Goal: Task Accomplishment & Management: Manage account settings

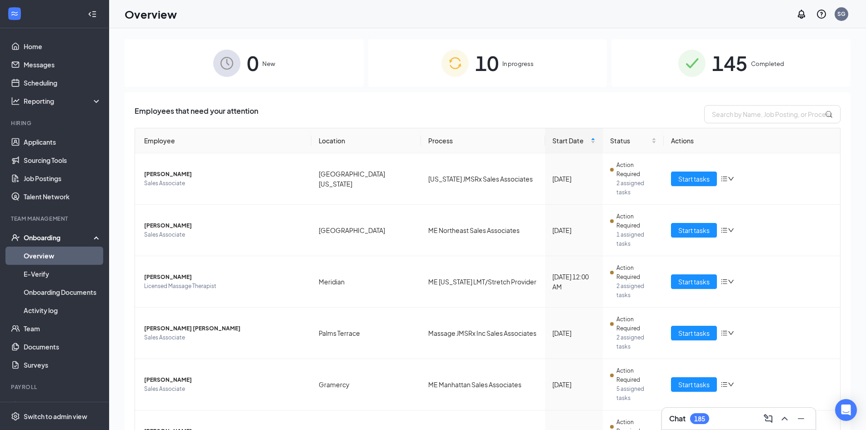
click at [446, 66] on img at bounding box center [454, 63] width 27 height 27
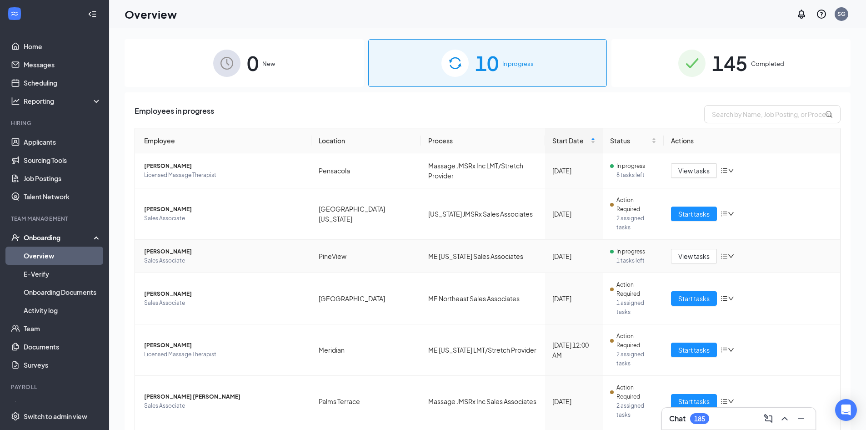
click at [170, 247] on span "[PERSON_NAME]" at bounding box center [224, 251] width 160 height 9
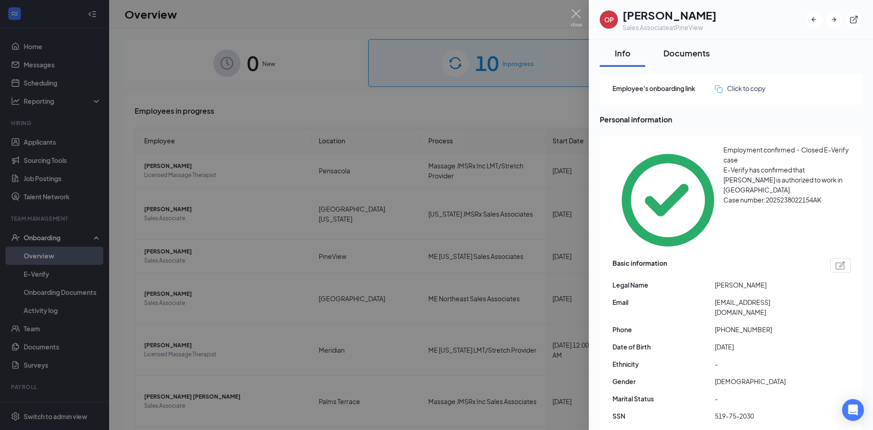
click at [696, 55] on div "Documents" at bounding box center [686, 52] width 46 height 11
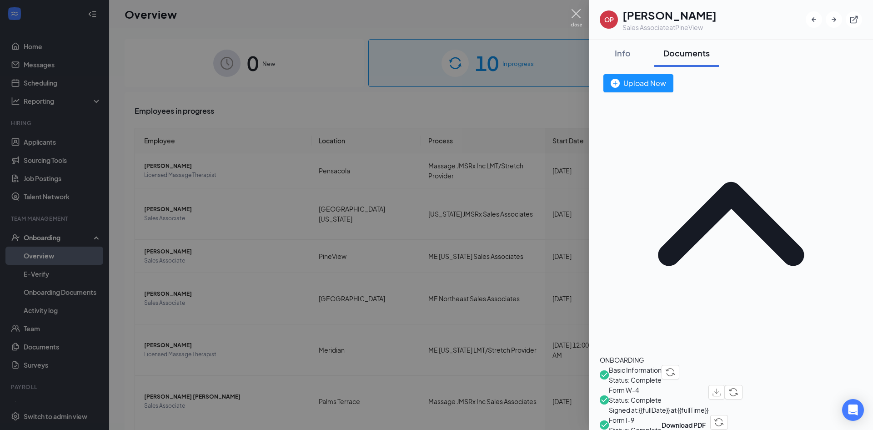
click at [573, 15] on img at bounding box center [576, 18] width 11 height 18
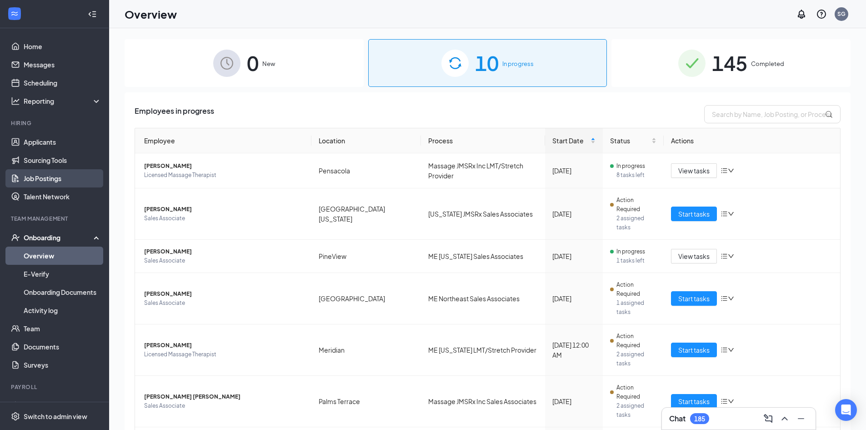
click at [46, 184] on link "Job Postings" at bounding box center [63, 178] width 78 height 18
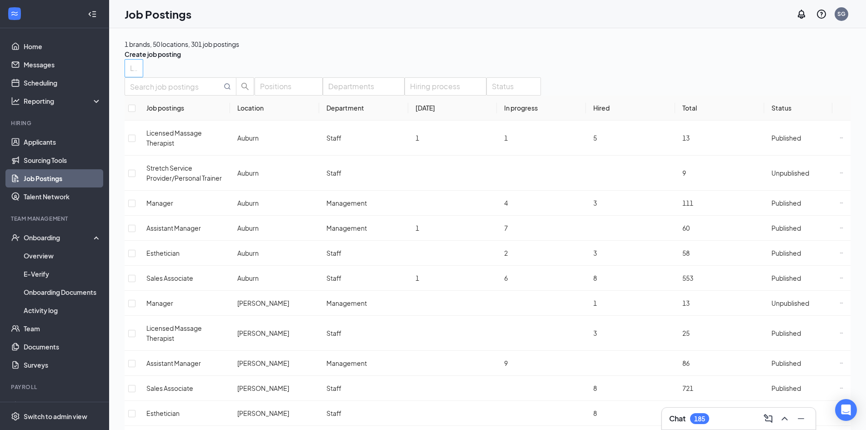
click at [132, 75] on div at bounding box center [129, 68] width 5 height 15
type input "peta"
click at [206, 99] on div "Petaluma" at bounding box center [192, 95] width 125 height 10
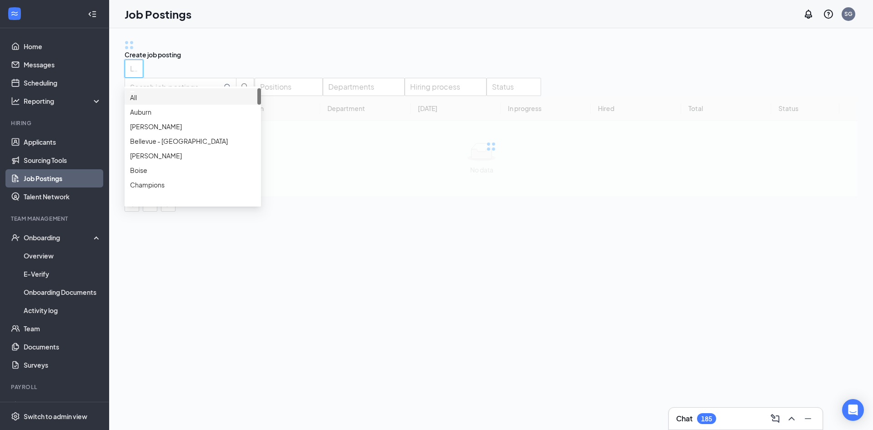
click at [335, 76] on div "Locations (1)" at bounding box center [491, 69] width 733 height 18
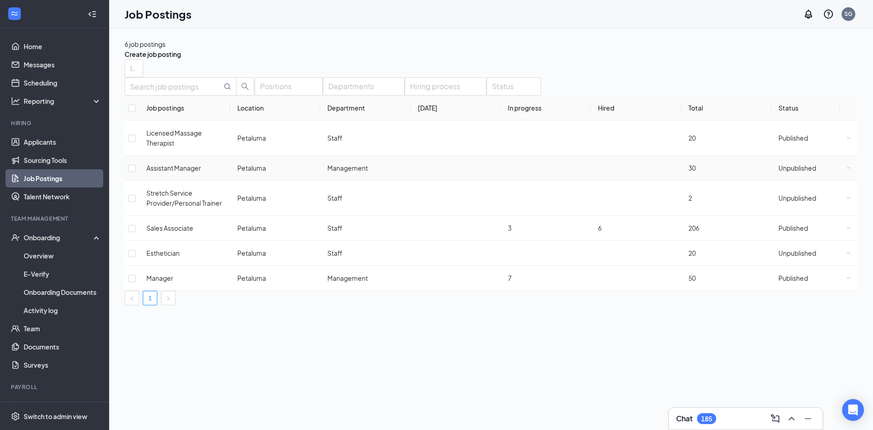
click at [778, 173] on div "Unpublished" at bounding box center [797, 168] width 38 height 10
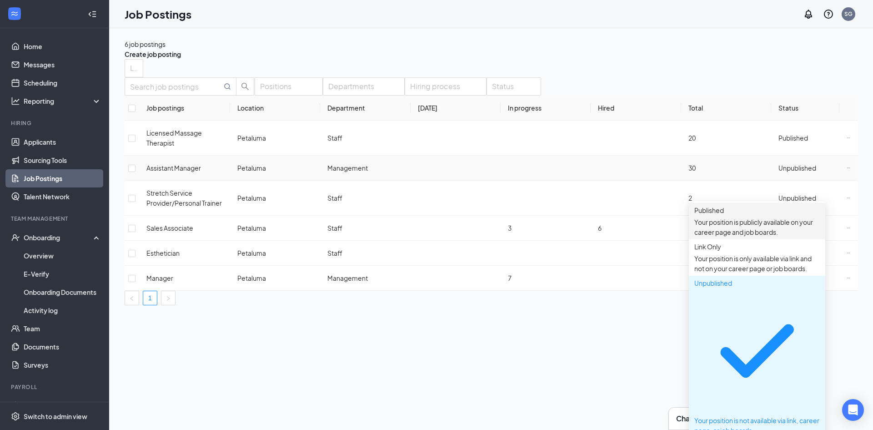
click at [724, 214] on span "Published" at bounding box center [709, 210] width 30 height 8
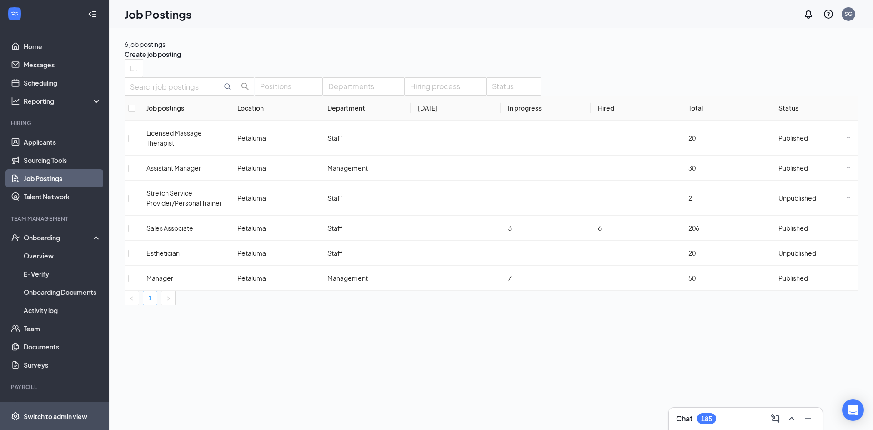
drag, startPoint x: 87, startPoint y: 403, endPoint x: 83, endPoint y: 406, distance: 4.8
click at [86, 404] on span "Switch to admin view" at bounding box center [63, 416] width 78 height 28
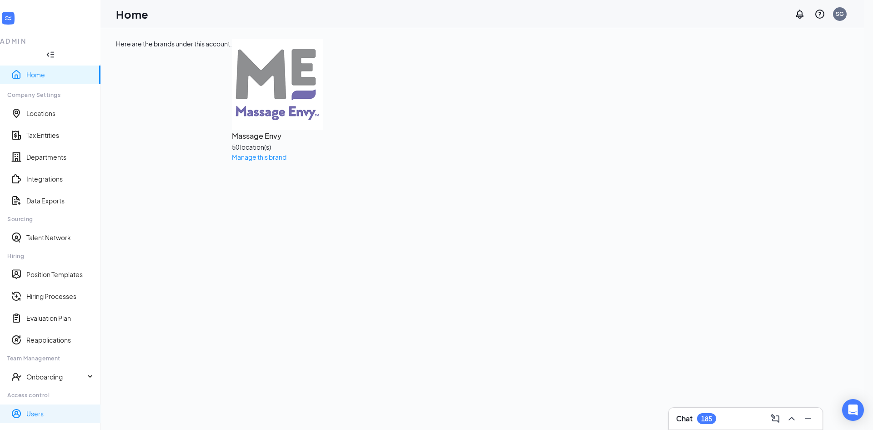
click at [48, 409] on link "Users" at bounding box center [59, 413] width 67 height 9
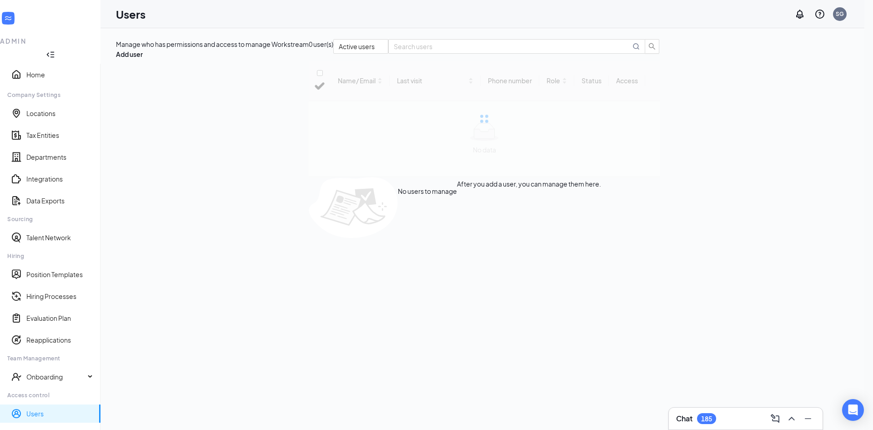
checkbox input "false"
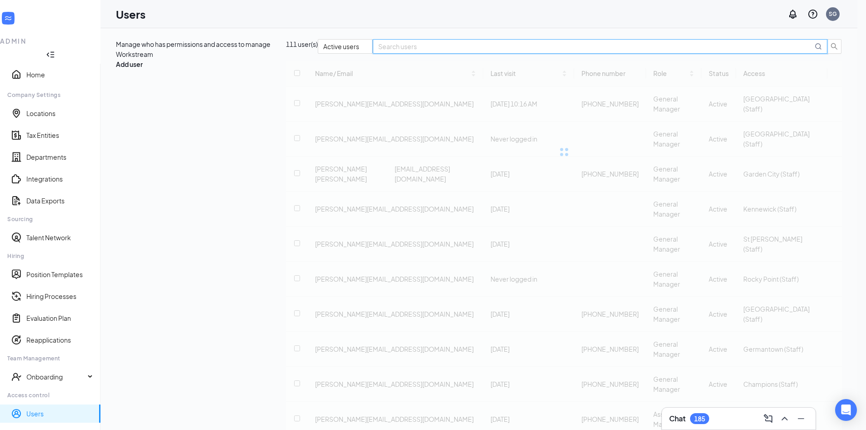
click at [788, 51] on input "text" at bounding box center [595, 46] width 435 height 10
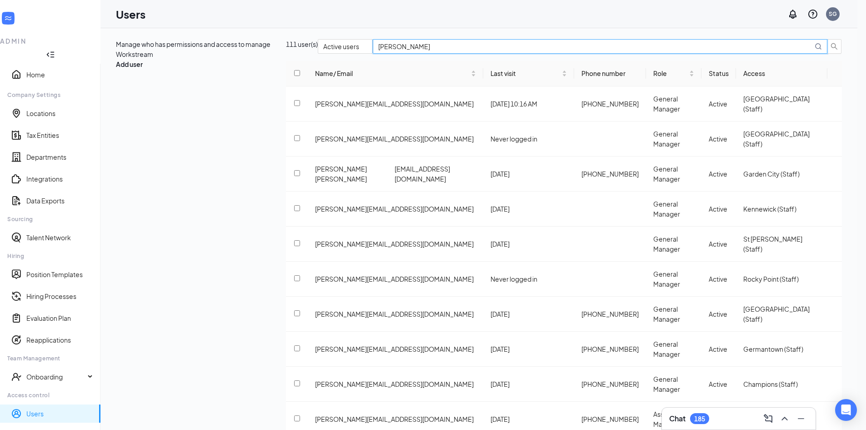
type input "[PERSON_NAME]"
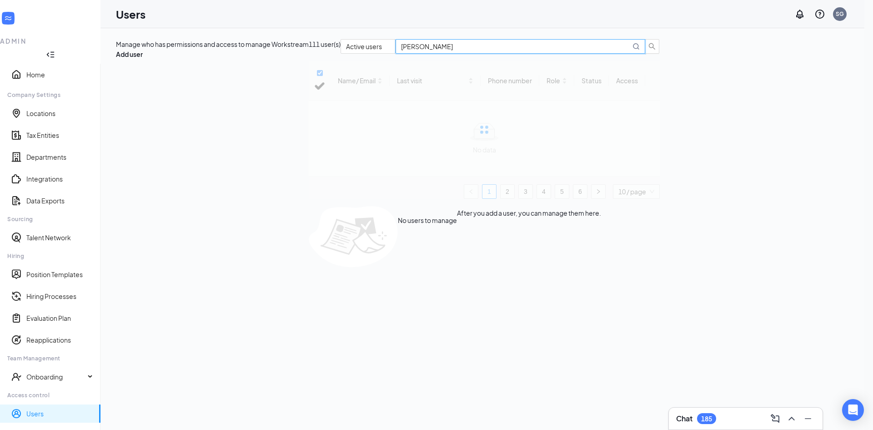
checkbox input "false"
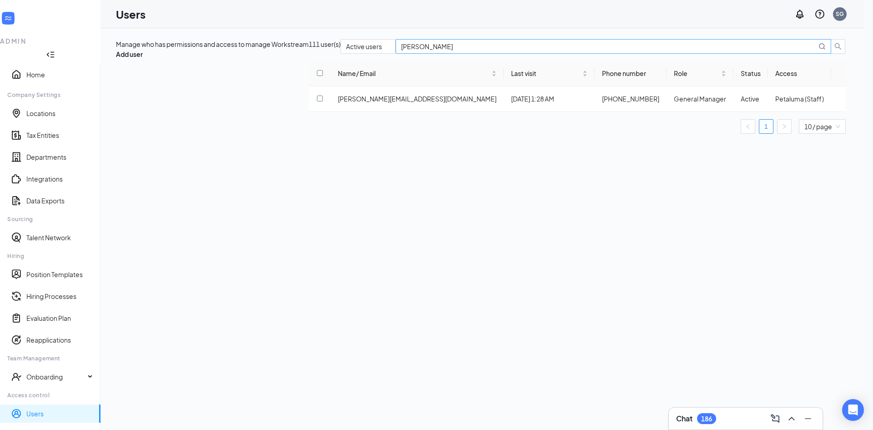
click at [767, 51] on input "[PERSON_NAME]" at bounding box center [609, 46] width 416 height 10
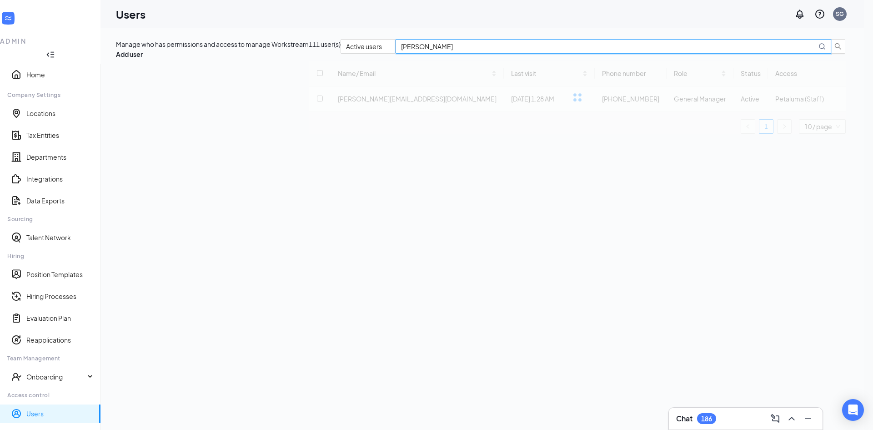
click at [767, 51] on input "[PERSON_NAME]" at bounding box center [609, 46] width 416 height 10
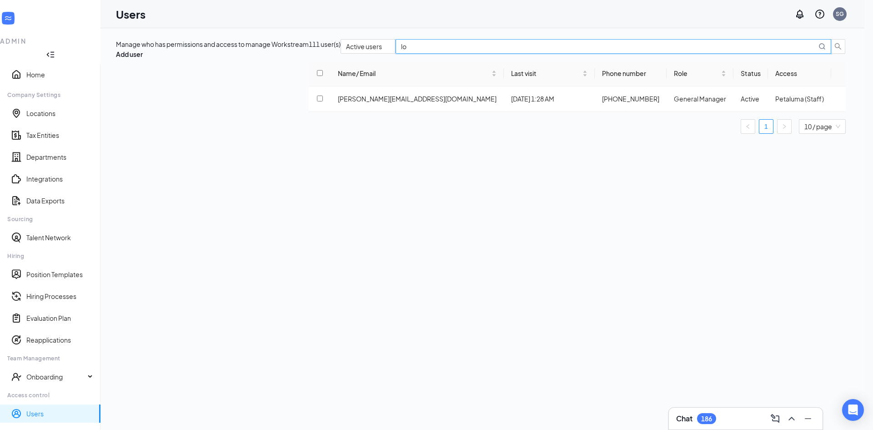
type input "[PERSON_NAME]"
checkbox input "true"
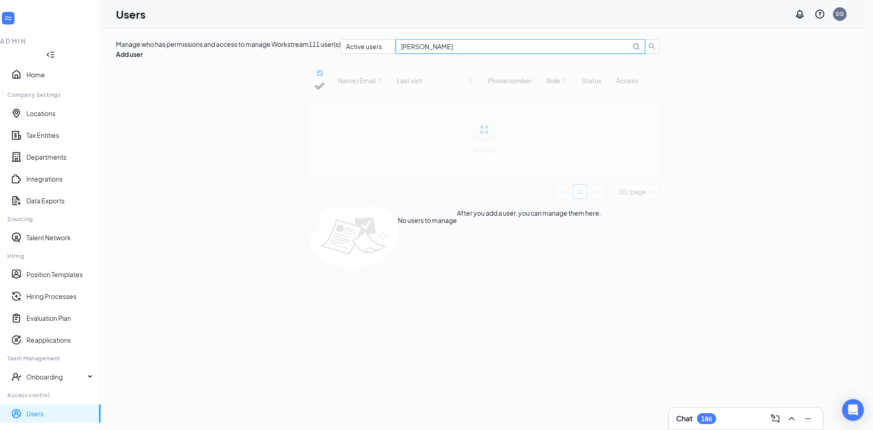
type input "lo"
checkbox input "false"
type input "l"
type input "[PERSON_NAME]"
checkbox input "false"
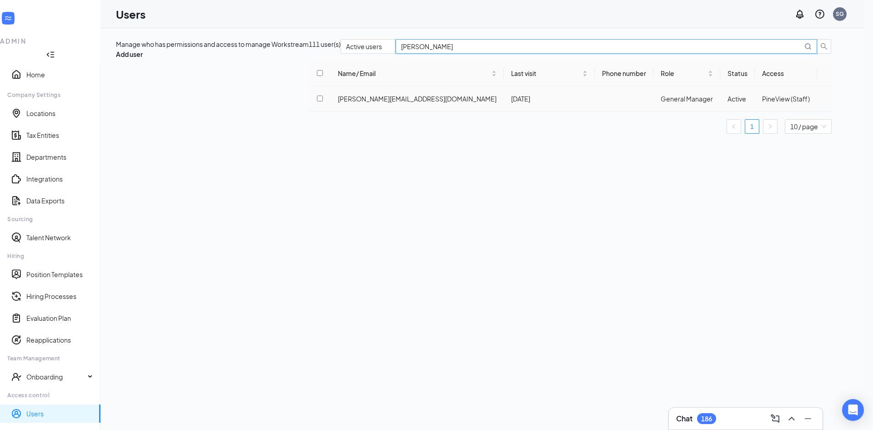
type input "[PERSON_NAME]"
click at [824, 99] on icon "ActionsIcon" at bounding box center [824, 99] width 0 height 0
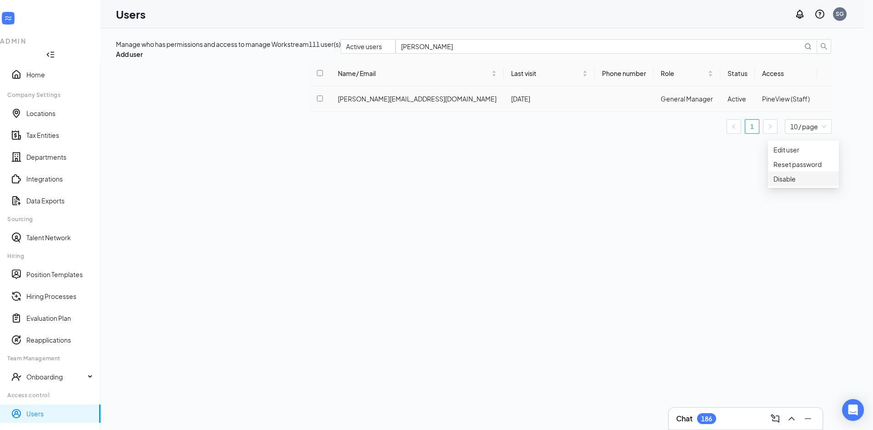
click at [785, 183] on span "Disable" at bounding box center [784, 179] width 22 height 8
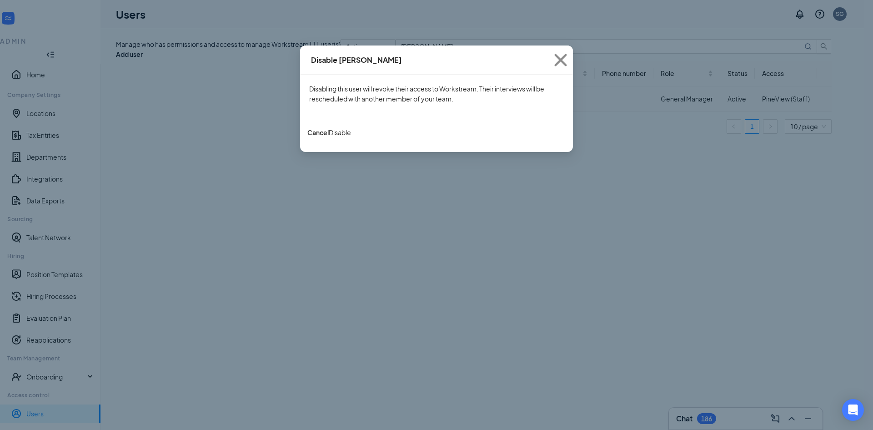
click at [351, 137] on button "Disable" at bounding box center [340, 132] width 22 height 10
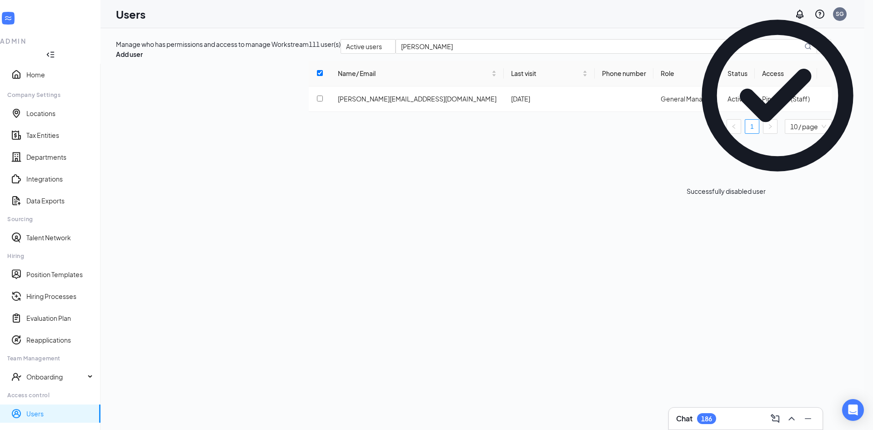
checkbox input "true"
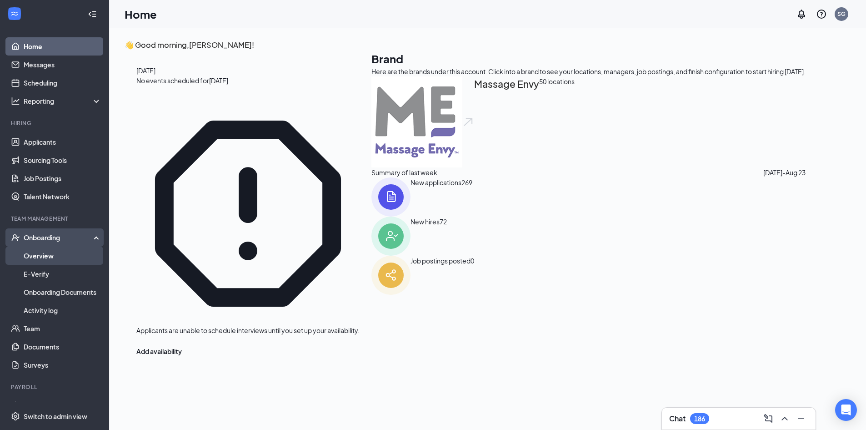
click at [50, 255] on link "Overview" at bounding box center [63, 255] width 78 height 18
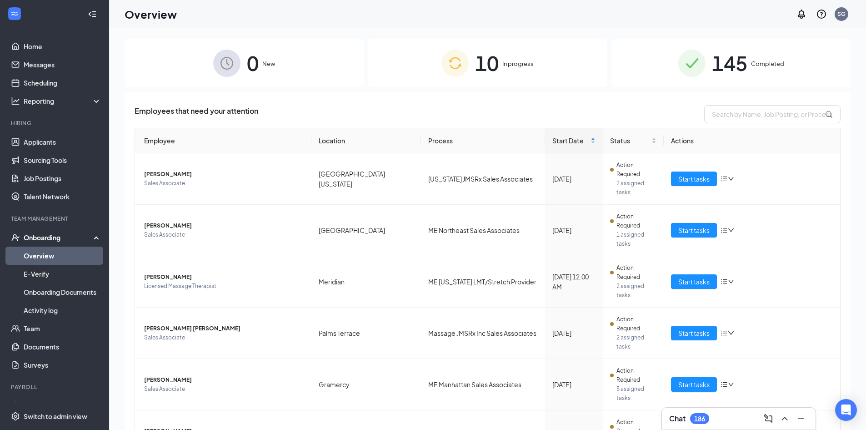
click at [459, 71] on img at bounding box center [454, 63] width 27 height 27
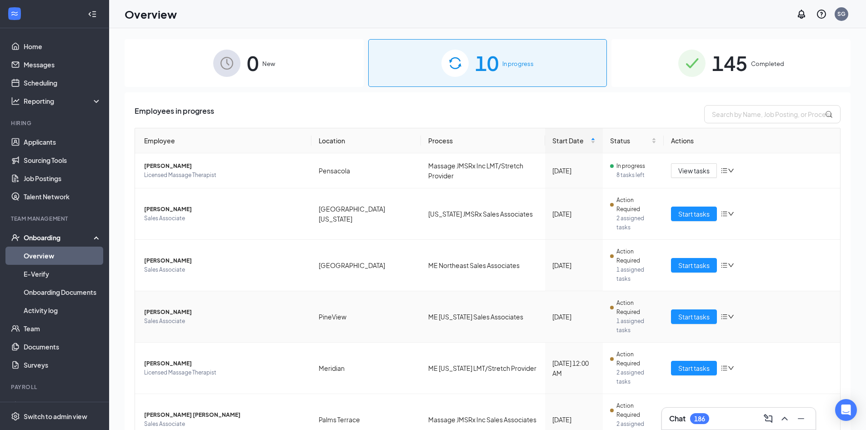
click at [168, 307] on span "[PERSON_NAME]" at bounding box center [224, 311] width 160 height 9
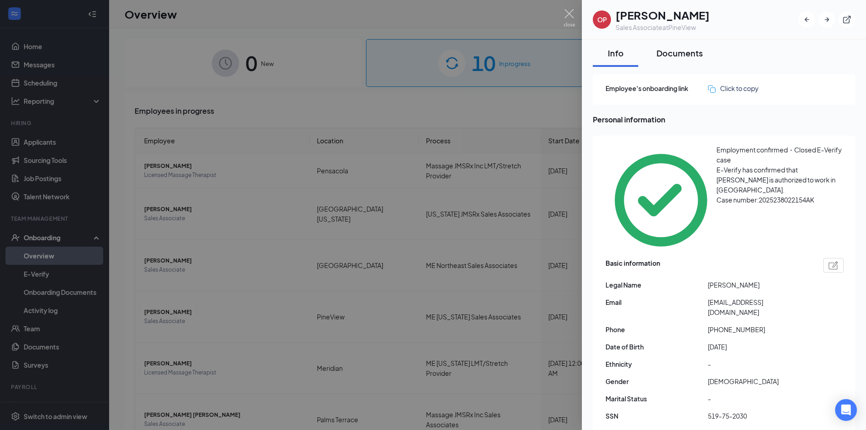
click at [685, 50] on div "Documents" at bounding box center [679, 52] width 46 height 11
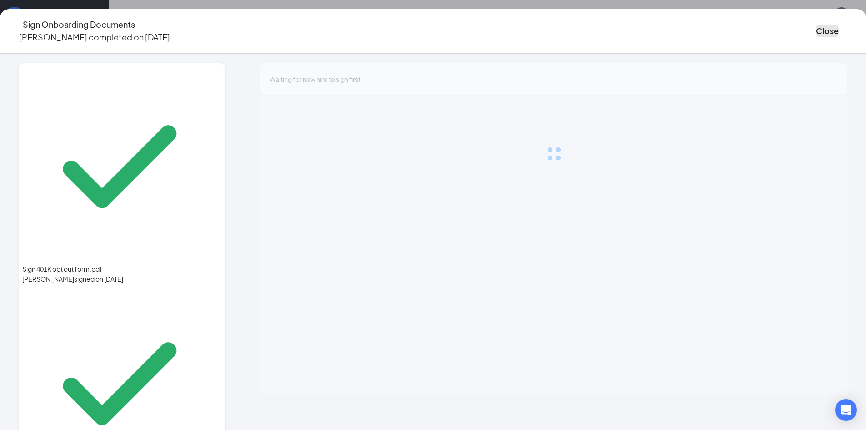
click at [816, 25] on button "Close" at bounding box center [827, 31] width 23 height 13
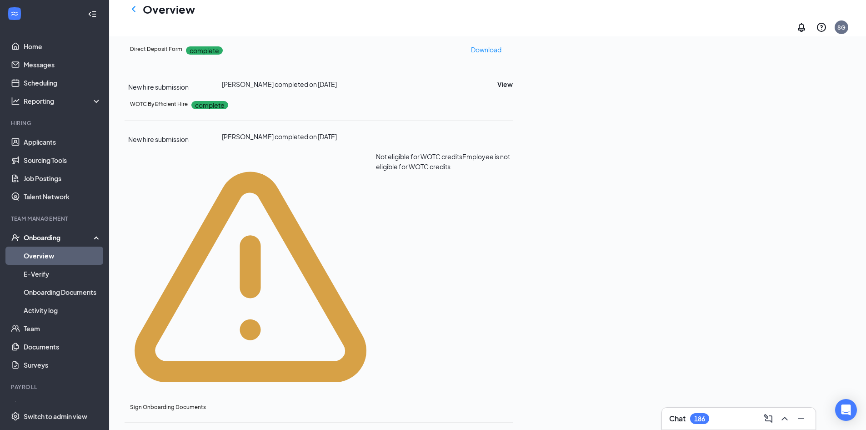
scroll to position [507, 0]
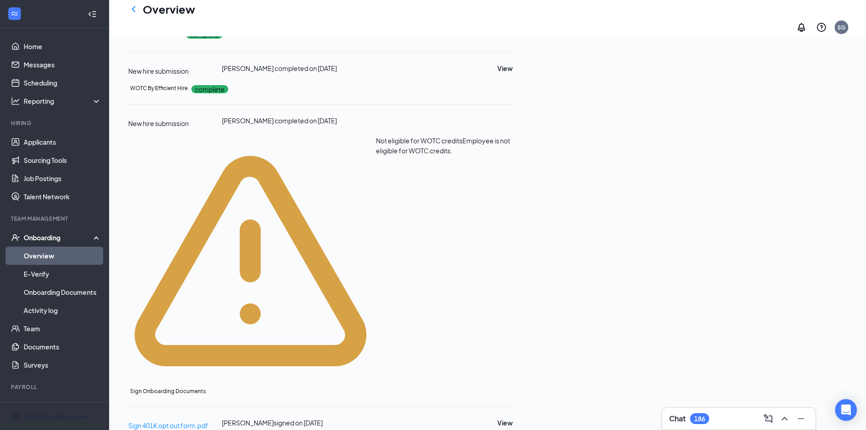
drag, startPoint x: 54, startPoint y: 414, endPoint x: 117, endPoint y: 354, distance: 86.5
click at [54, 414] on div "Switch to admin view" at bounding box center [56, 415] width 64 height 9
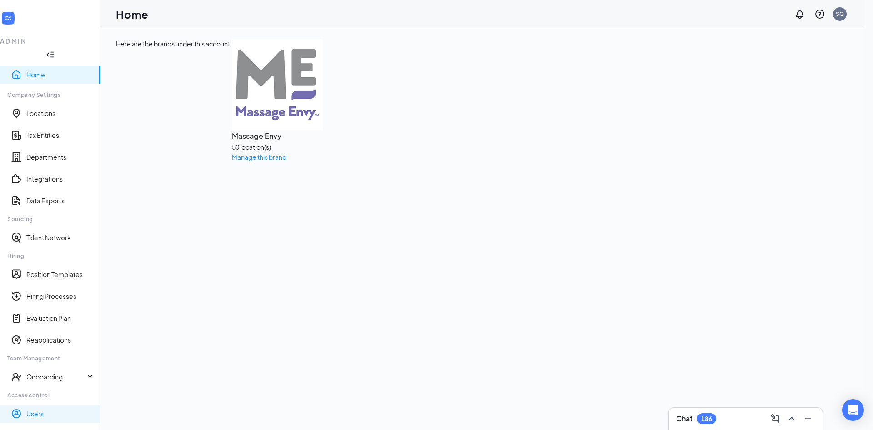
click at [51, 409] on link "Users" at bounding box center [59, 413] width 67 height 9
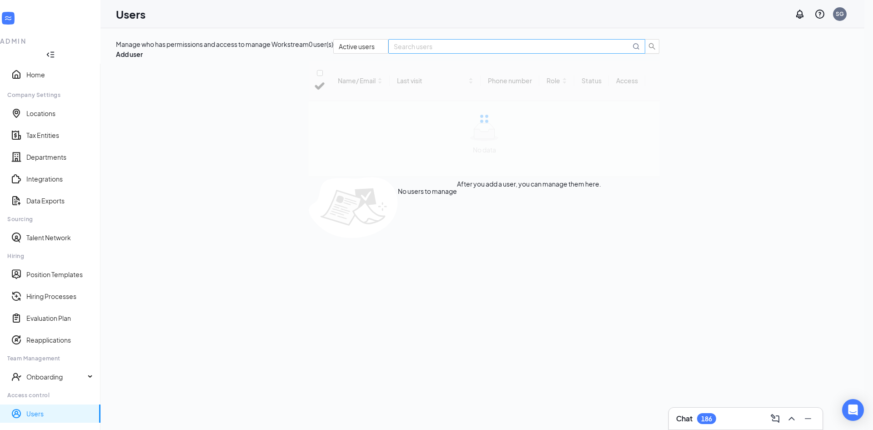
checkbox input "false"
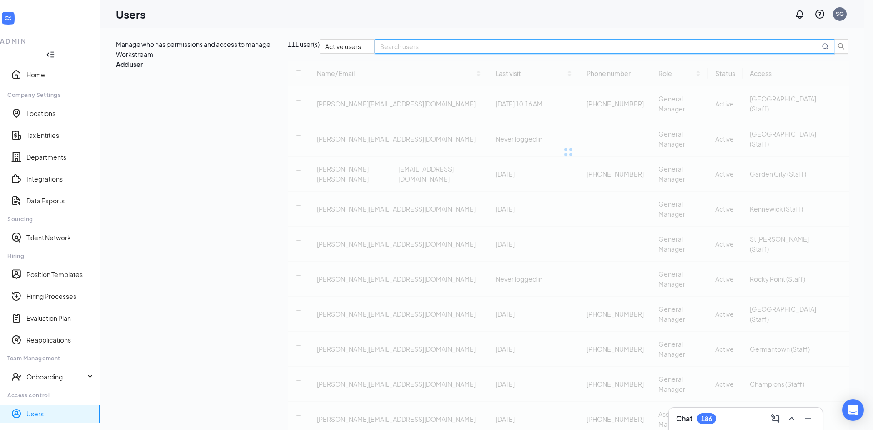
click at [747, 51] on input "text" at bounding box center [600, 46] width 440 height 10
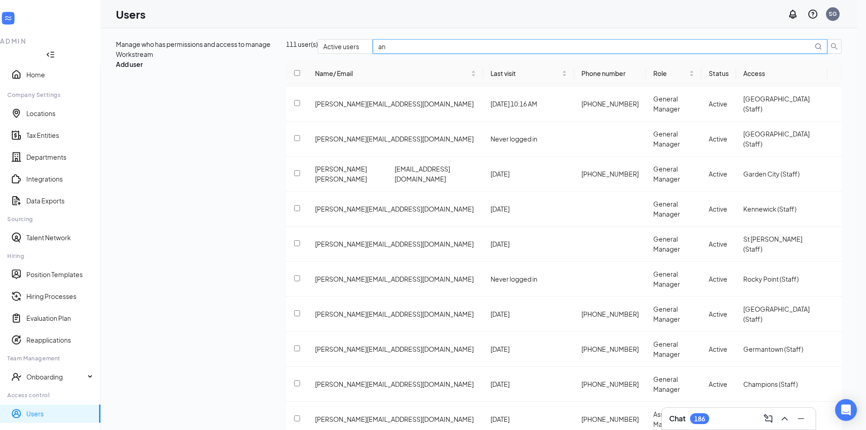
type input "[PERSON_NAME]"
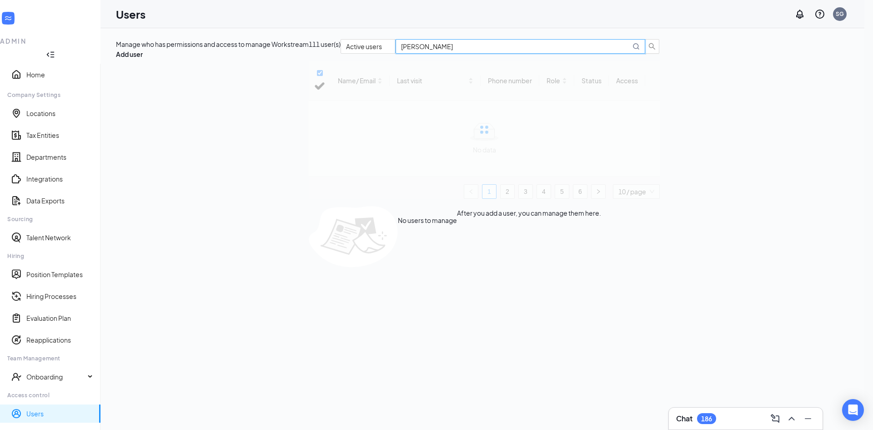
checkbox input "false"
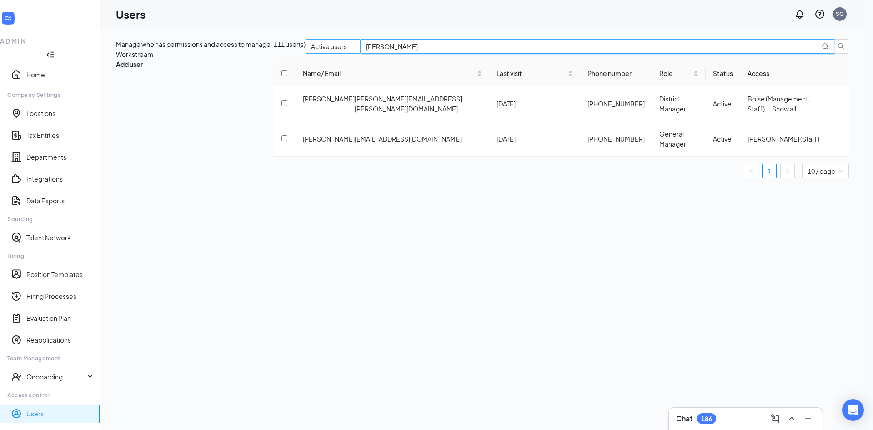
click at [311, 89] on span "Active users" at bounding box center [329, 65] width 36 height 50
type input "[PERSON_NAME]"
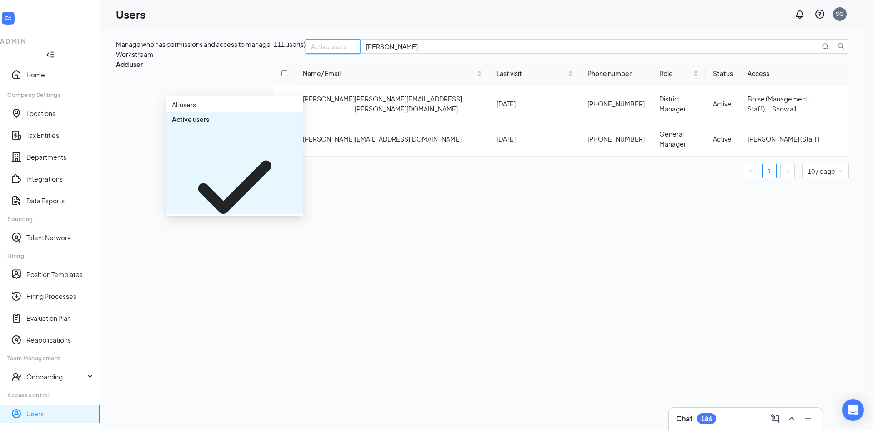
click at [231, 254] on span "Disabled users" at bounding box center [234, 259] width 125 height 10
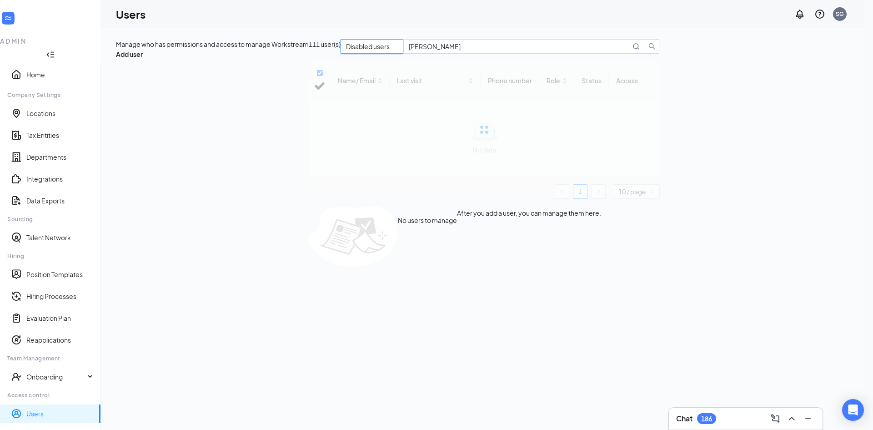
checkbox input "false"
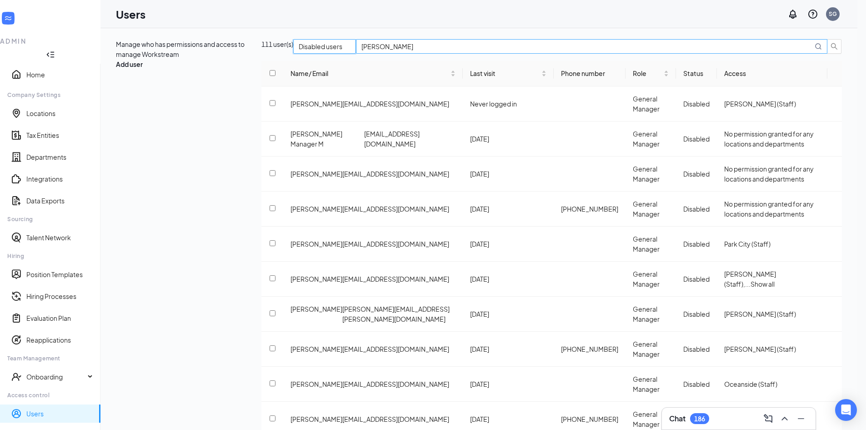
click at [778, 51] on input "[PERSON_NAME]" at bounding box center [586, 46] width 451 height 10
type input "a"
type input "[PERSON_NAME]"
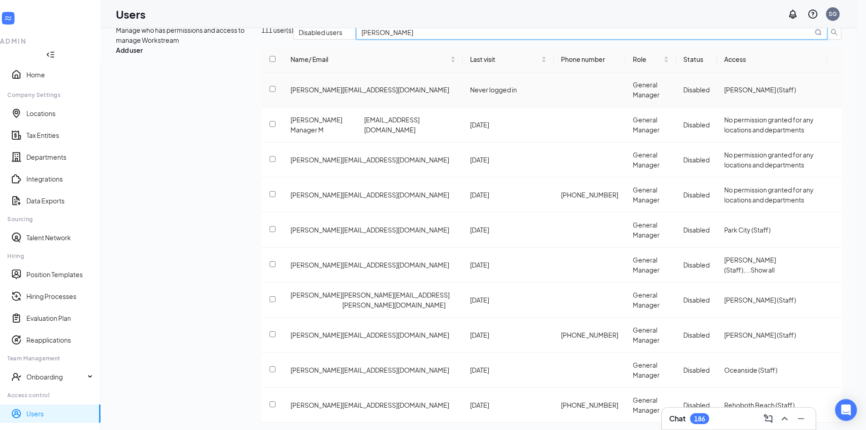
scroll to position [22, 0]
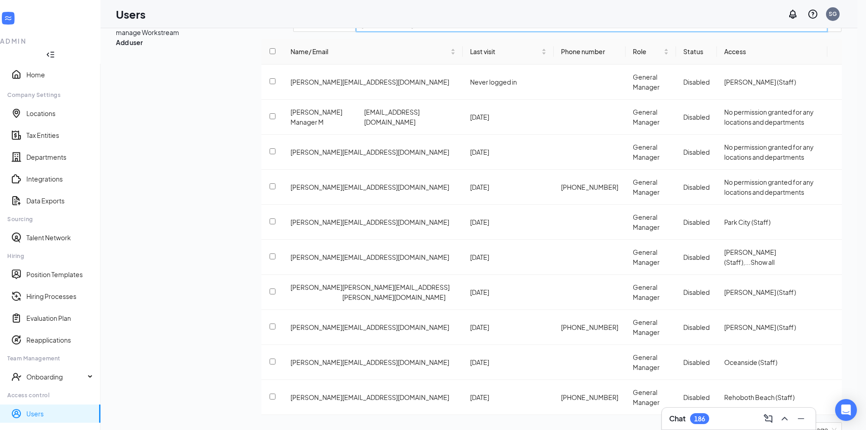
click at [756, 422] on link "2" at bounding box center [763, 429] width 14 height 14
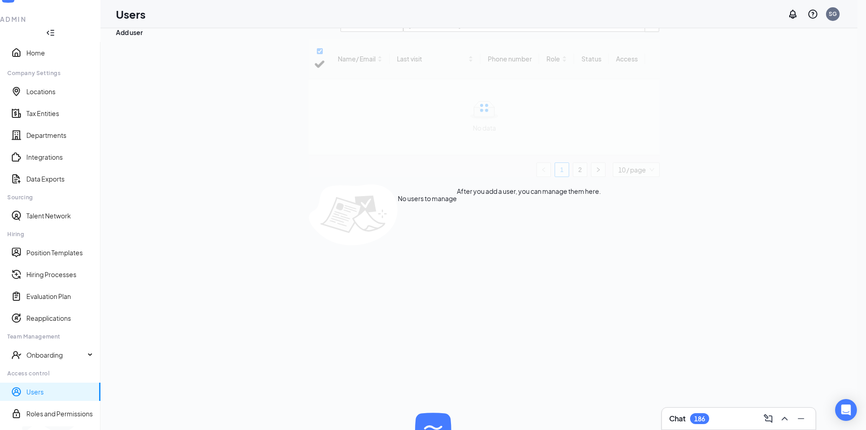
scroll to position [0, 0]
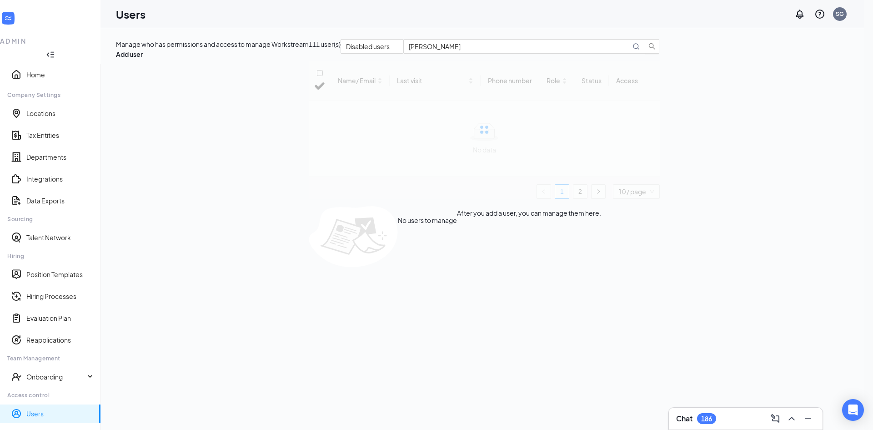
checkbox input "false"
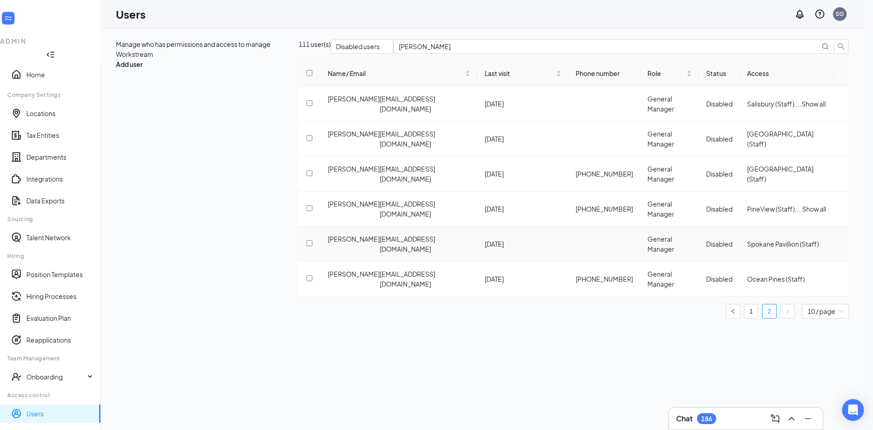
click at [841, 244] on icon "ActionsIcon" at bounding box center [841, 244] width 0 height 0
click at [789, 295] on span "Restore" at bounding box center [785, 291] width 24 height 8
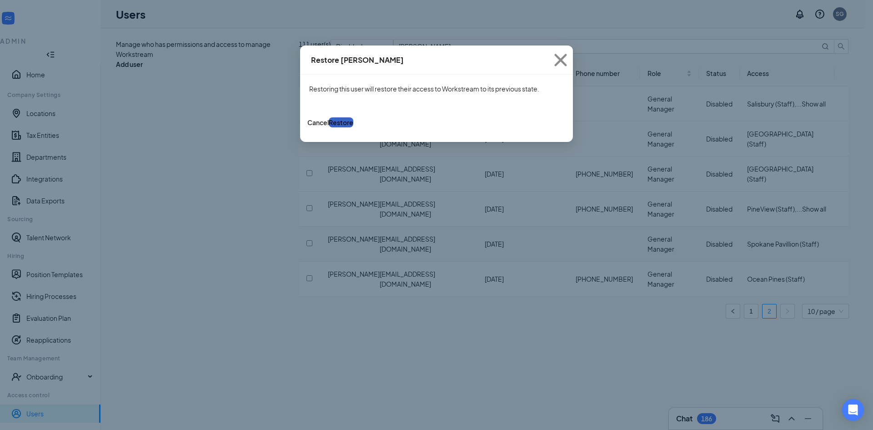
click at [353, 123] on button "Restore" at bounding box center [341, 122] width 25 height 10
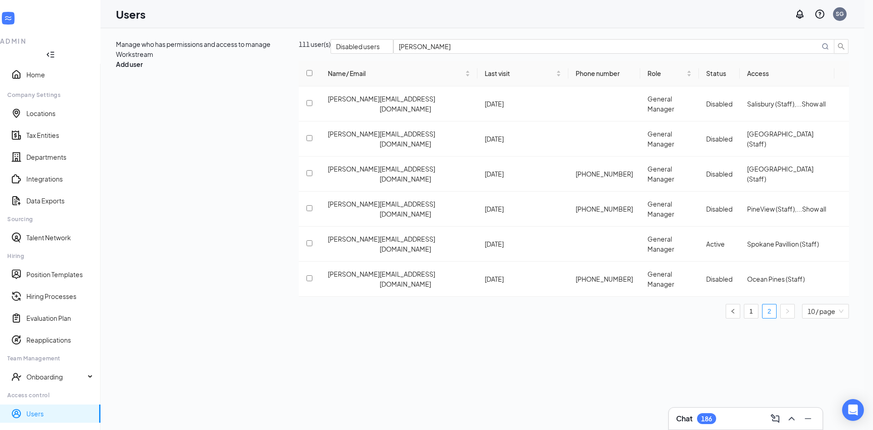
drag, startPoint x: 32, startPoint y: 412, endPoint x: 534, endPoint y: 403, distance: 501.5
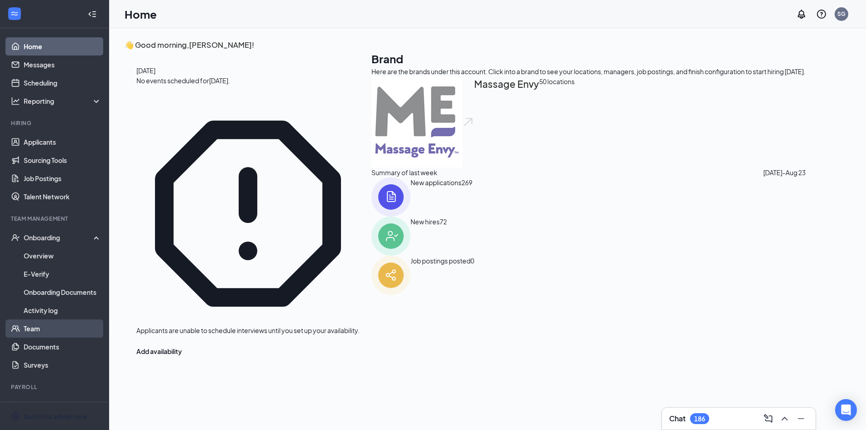
click at [40, 334] on link "Team" at bounding box center [63, 328] width 78 height 18
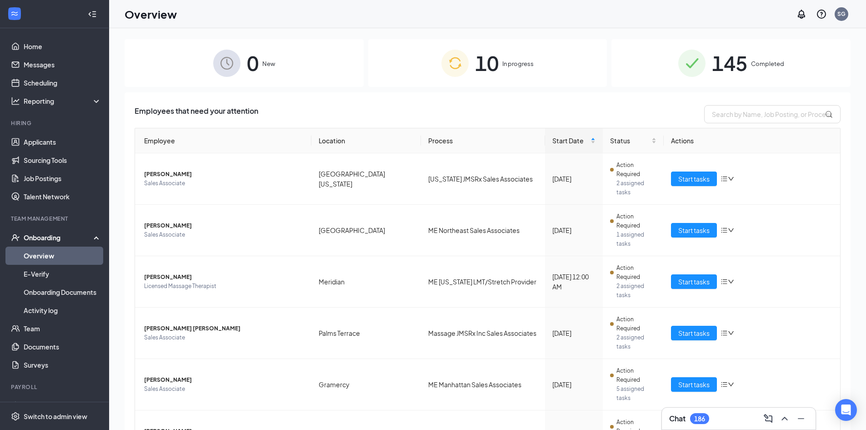
click at [678, 51] on img at bounding box center [691, 63] width 27 height 27
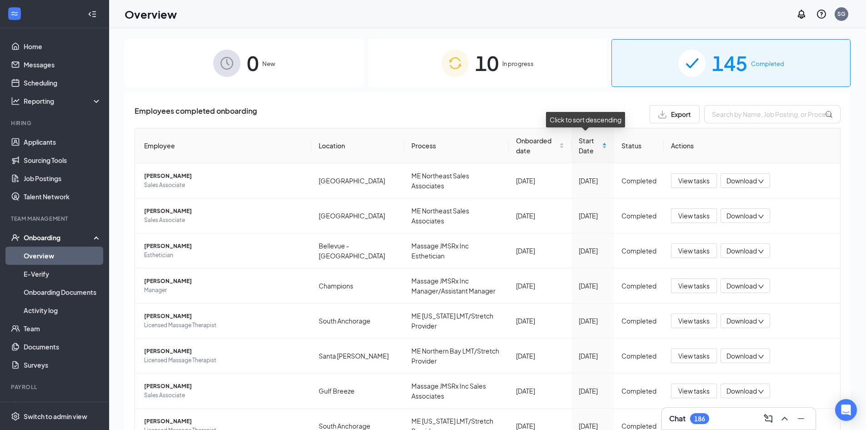
click at [579, 147] on span "Start Date" at bounding box center [590, 145] width 22 height 20
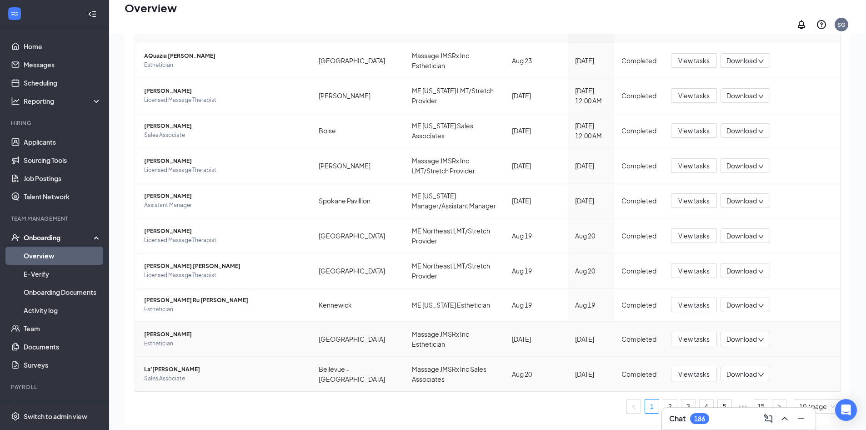
scroll to position [64, 0]
